Goal: Information Seeking & Learning: Learn about a topic

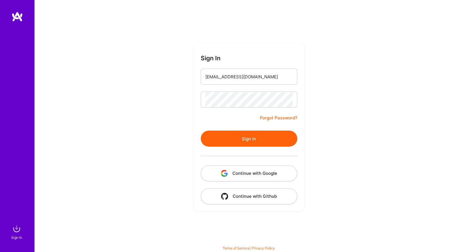
click at [246, 140] on button "Sign In" at bounding box center [249, 139] width 97 height 16
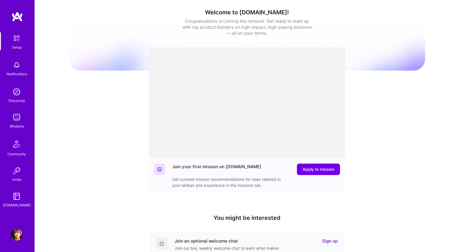
click at [20, 69] on img at bounding box center [16, 64] width 11 height 11
click at [18, 115] on img at bounding box center [16, 117] width 11 height 11
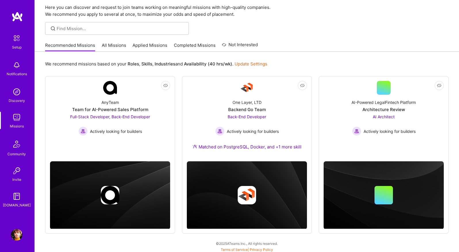
scroll to position [22, 0]
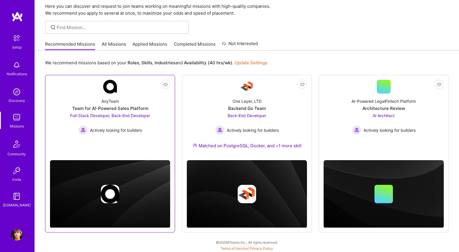
click at [132, 116] on span "Full-Stack Developer, Back-End Developer" at bounding box center [110, 115] width 80 height 5
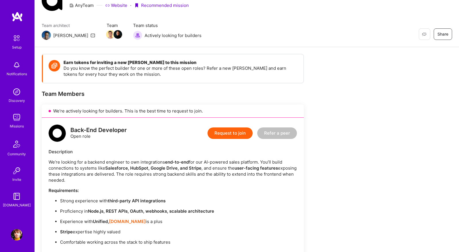
scroll to position [41, 0]
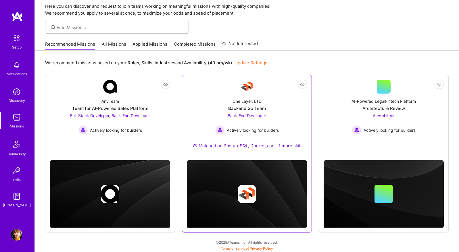
scroll to position [0, 0]
click at [281, 106] on div "One Layer, LTD Backend Go Team Back-End Developer Actively looking for builders…" at bounding box center [247, 125] width 120 height 62
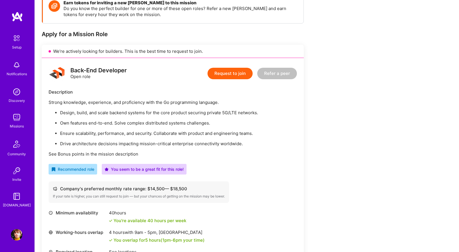
scroll to position [129, 0]
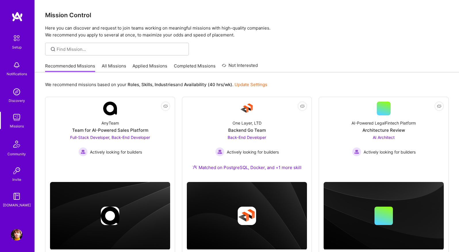
click at [115, 66] on link "All Missions" at bounding box center [114, 67] width 24 height 9
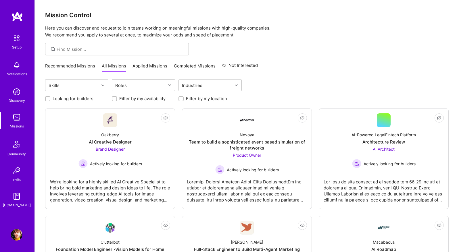
click at [136, 86] on div "Roles" at bounding box center [139, 85] width 54 height 11
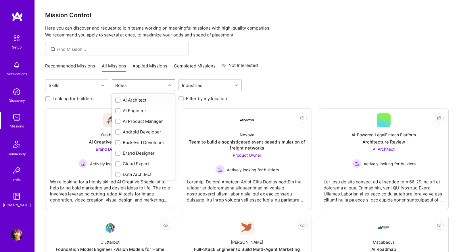
click at [119, 101] on input "checkbox" at bounding box center [118, 101] width 4 height 4
checkbox input "true"
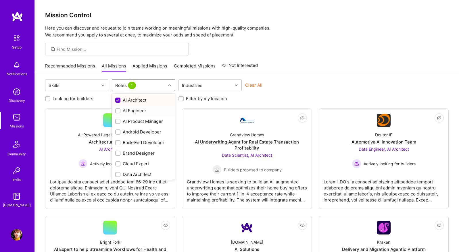
click at [120, 111] on input "checkbox" at bounding box center [118, 111] width 4 height 4
checkbox input "true"
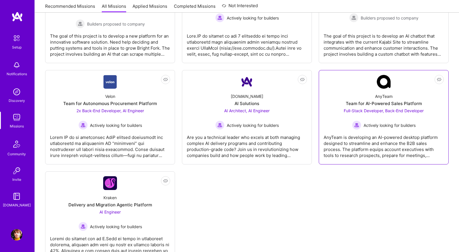
scroll to position [388, 0]
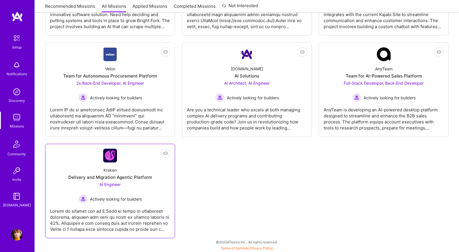
click at [148, 200] on div "Kraken Delivery and Migration Agentic Platform AI Engineer Actively looking for…" at bounding box center [110, 183] width 120 height 41
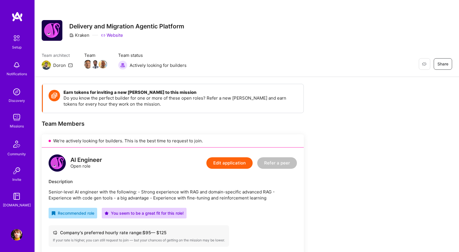
click at [16, 119] on img at bounding box center [16, 117] width 11 height 11
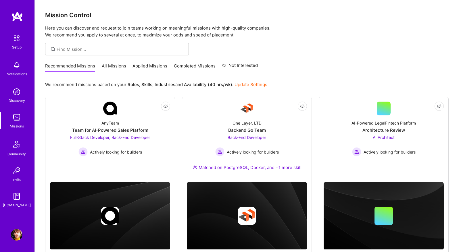
click at [137, 67] on link "Applied Missions" at bounding box center [149, 67] width 35 height 9
